Goal: Find specific page/section: Find specific page/section

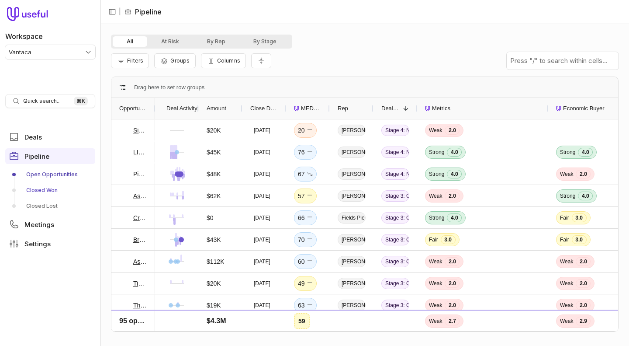
click at [40, 189] on link "Closed Won" at bounding box center [50, 190] width 90 height 14
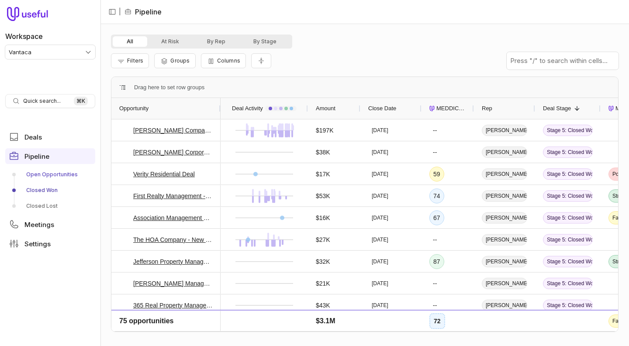
click at [62, 174] on link "Open Opportunities" at bounding box center [50, 174] width 90 height 14
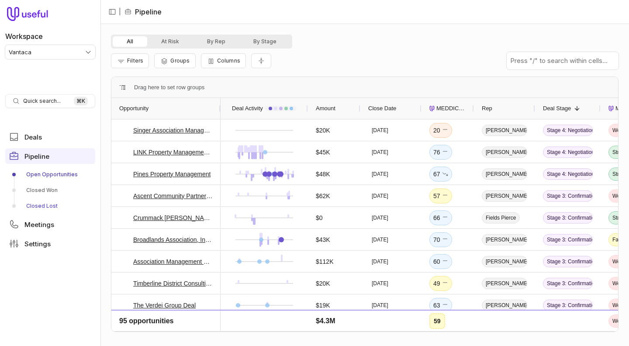
click at [45, 205] on link "Closed Lost" at bounding box center [50, 206] width 90 height 14
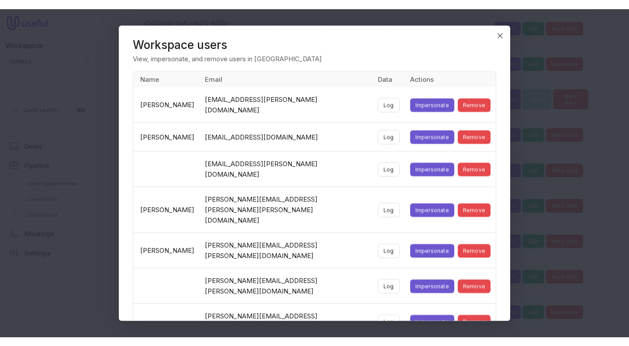
scroll to position [448, 0]
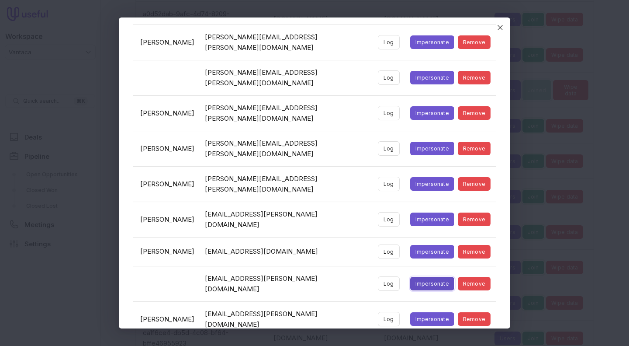
click at [417, 277] on button "Impersonate" at bounding box center [432, 284] width 44 height 14
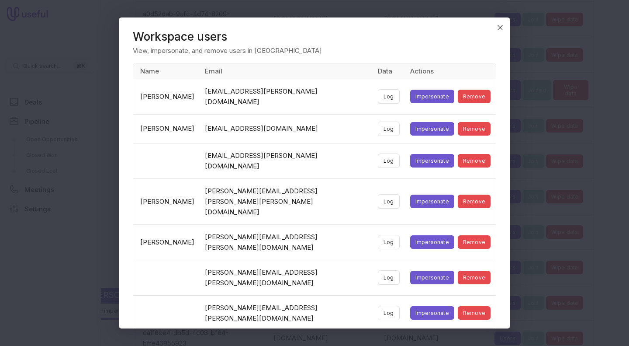
scroll to position [2844, 0]
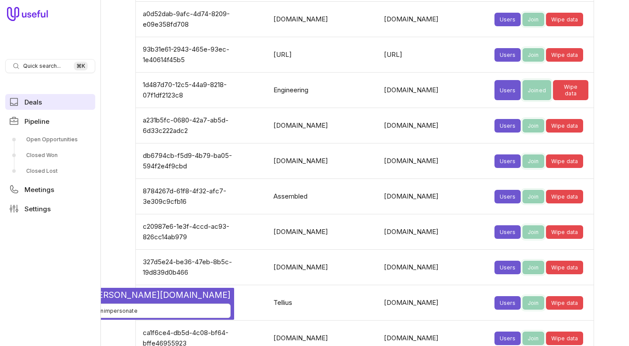
click at [37, 99] on span "Deals" at bounding box center [32, 102] width 17 height 7
